Goal: Transaction & Acquisition: Book appointment/travel/reservation

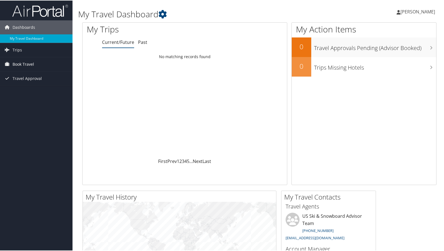
click at [39, 64] on link "Book Travel" at bounding box center [36, 64] width 73 height 14
click at [33, 93] on link "Book/Manage Online Trips" at bounding box center [36, 91] width 73 height 8
